Goal: Task Accomplishment & Management: Complete application form

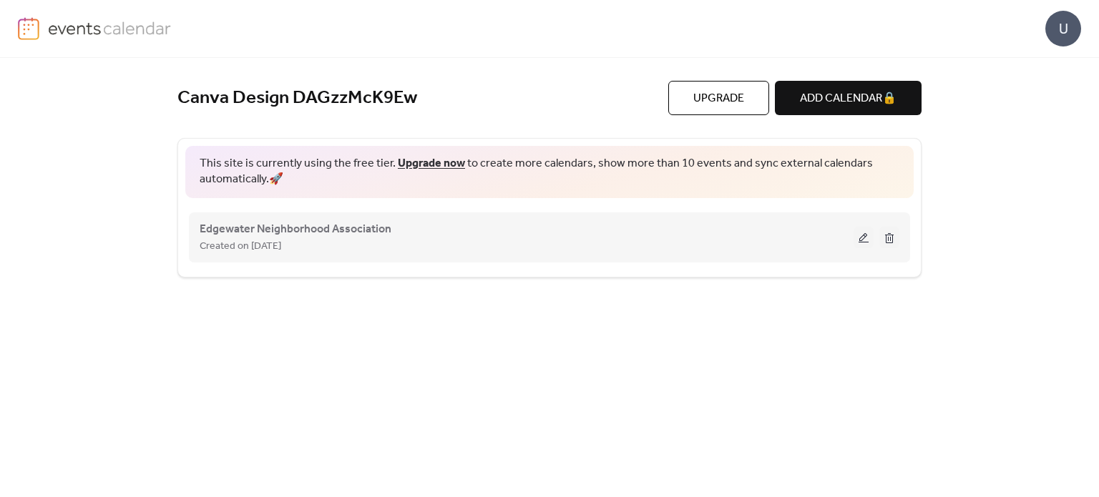
click at [504, 229] on div "Edgewater Neighborhood Association Created on [DATE]" at bounding box center [527, 237] width 654 height 34
click at [862, 230] on button at bounding box center [864, 237] width 20 height 21
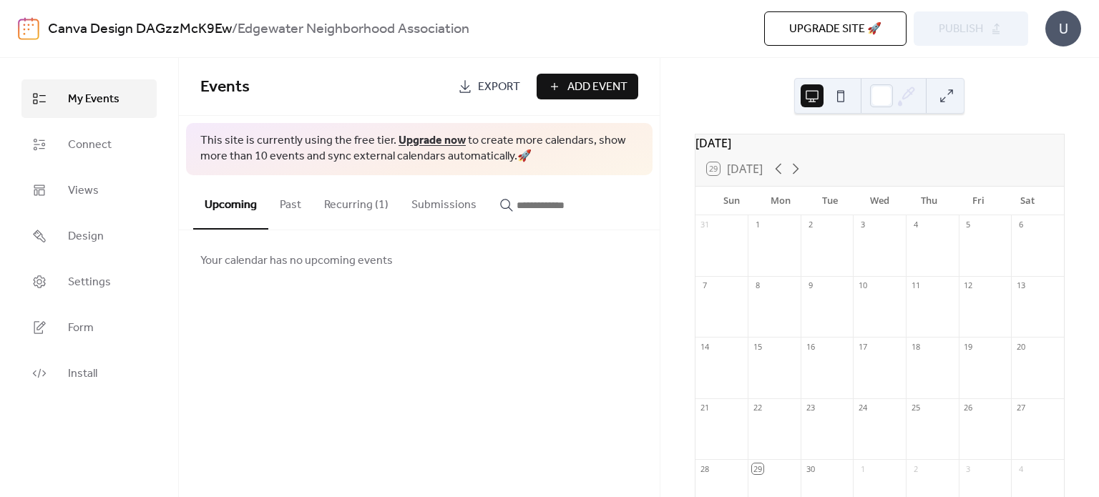
click at [572, 93] on span "Add Event" at bounding box center [597, 87] width 60 height 17
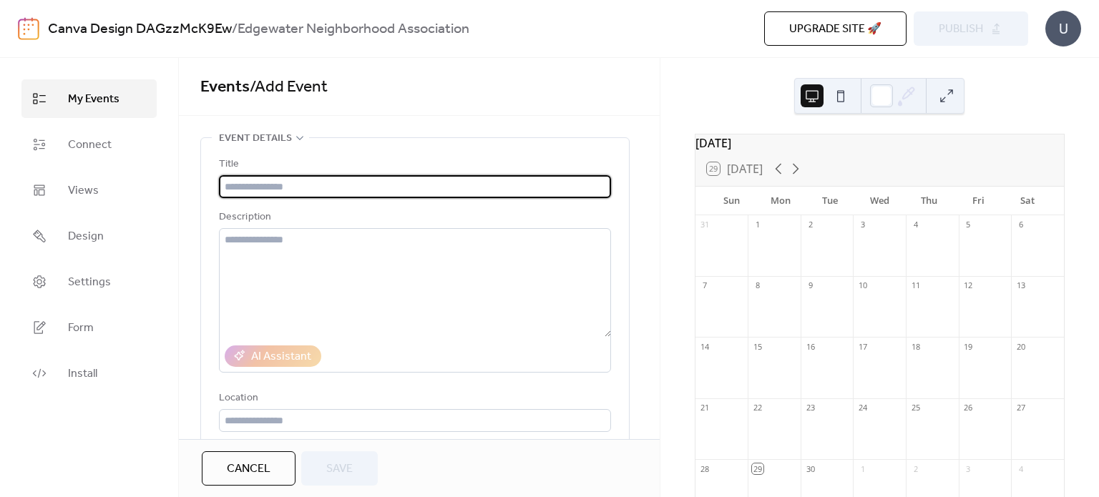
type input "*"
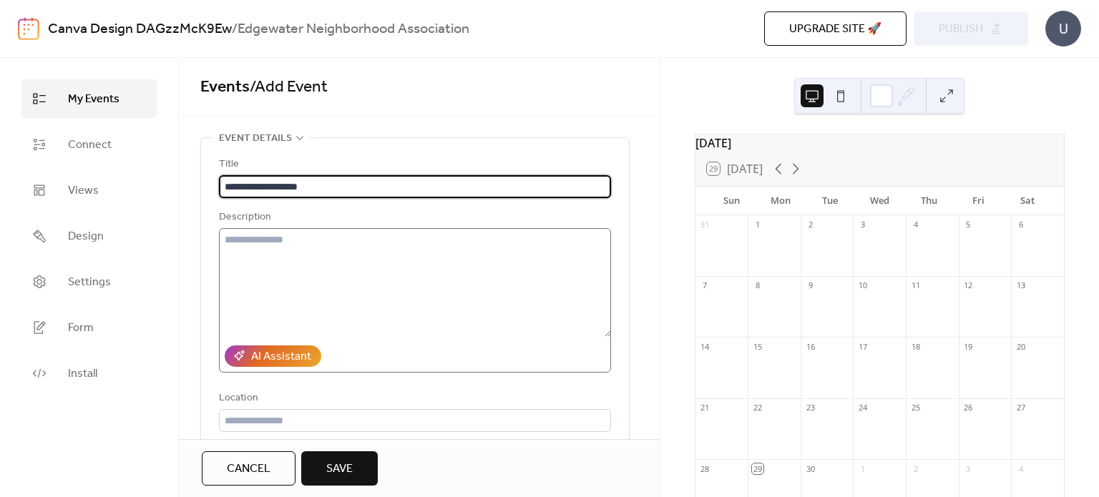
type input "**********"
click at [278, 277] on textarea at bounding box center [415, 282] width 392 height 109
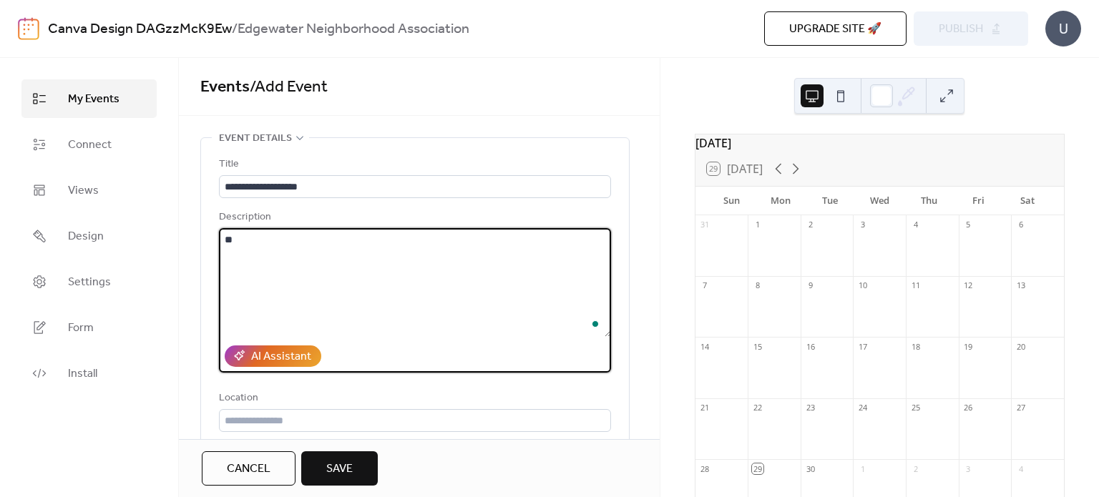
type textarea "*"
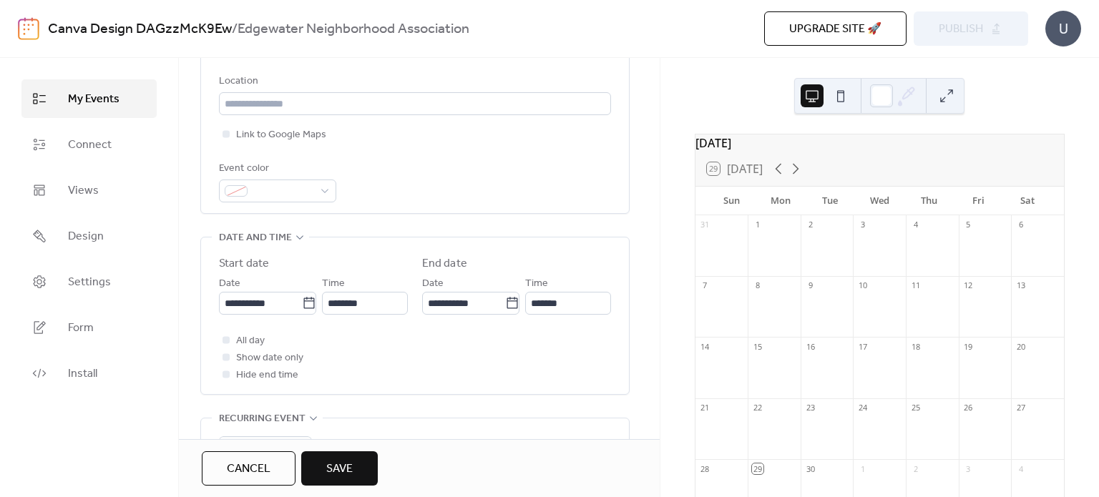
scroll to position [318, 0]
type textarea "**********"
click at [302, 302] on icon at bounding box center [309, 303] width 14 height 14
click at [302, 302] on input "**********" at bounding box center [260, 302] width 83 height 23
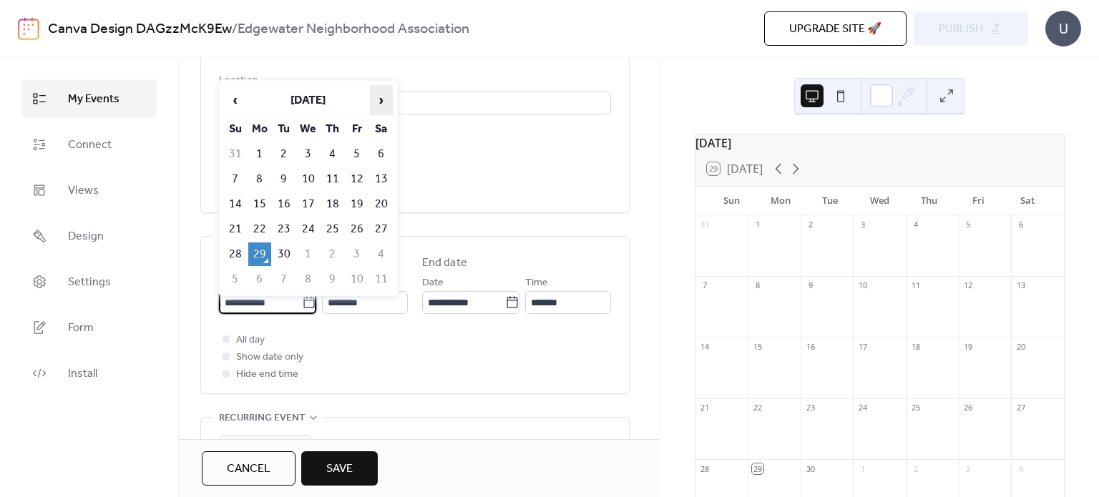
click at [377, 105] on span "›" at bounding box center [381, 100] width 21 height 29
click at [358, 244] on td "31" at bounding box center [357, 255] width 23 height 24
type input "**********"
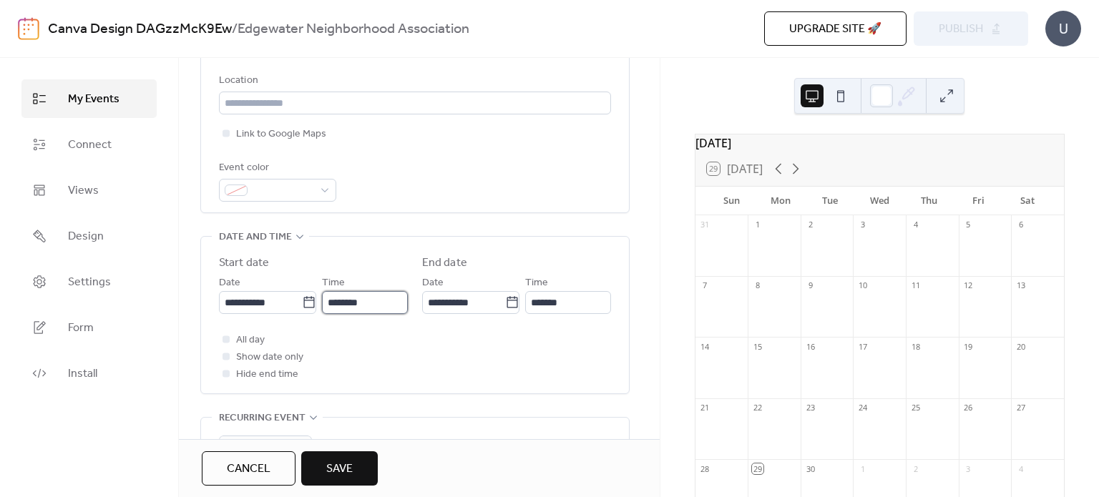
click at [341, 302] on input "********" at bounding box center [365, 302] width 86 height 23
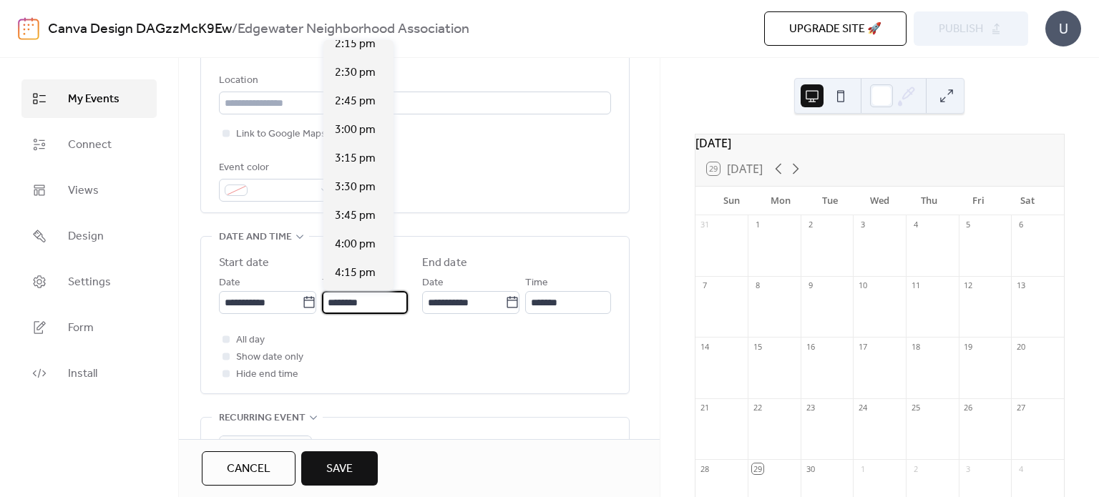
scroll to position [1832, 0]
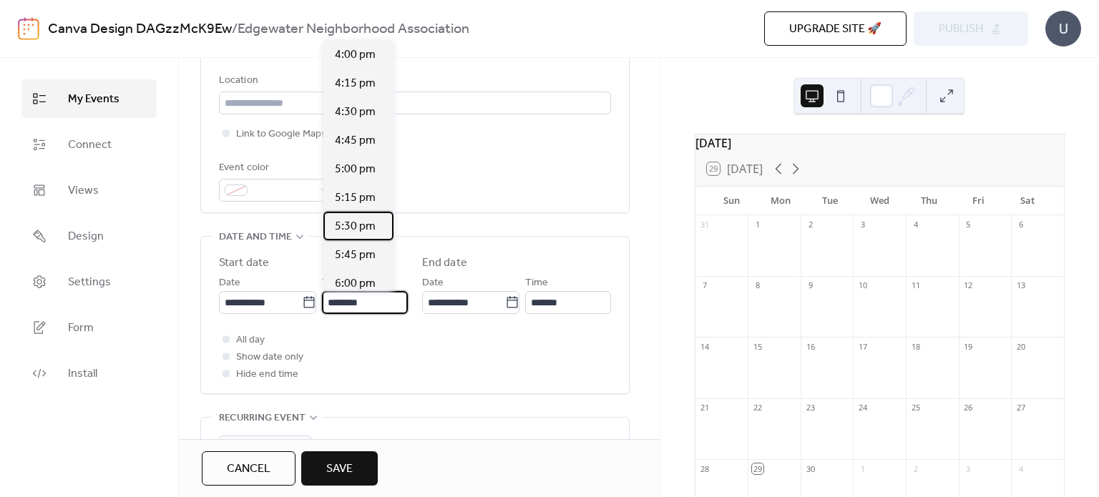
click at [351, 233] on span "5:30 pm" at bounding box center [355, 226] width 41 height 17
type input "*******"
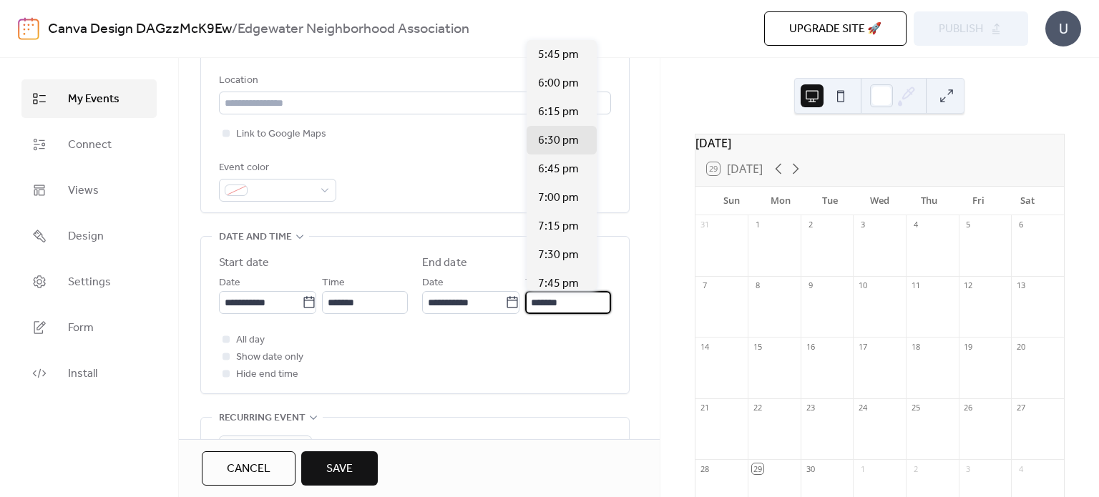
click at [561, 303] on input "*******" at bounding box center [568, 302] width 86 height 23
click at [553, 248] on span "7:30 pm" at bounding box center [558, 255] width 41 height 17
type input "*******"
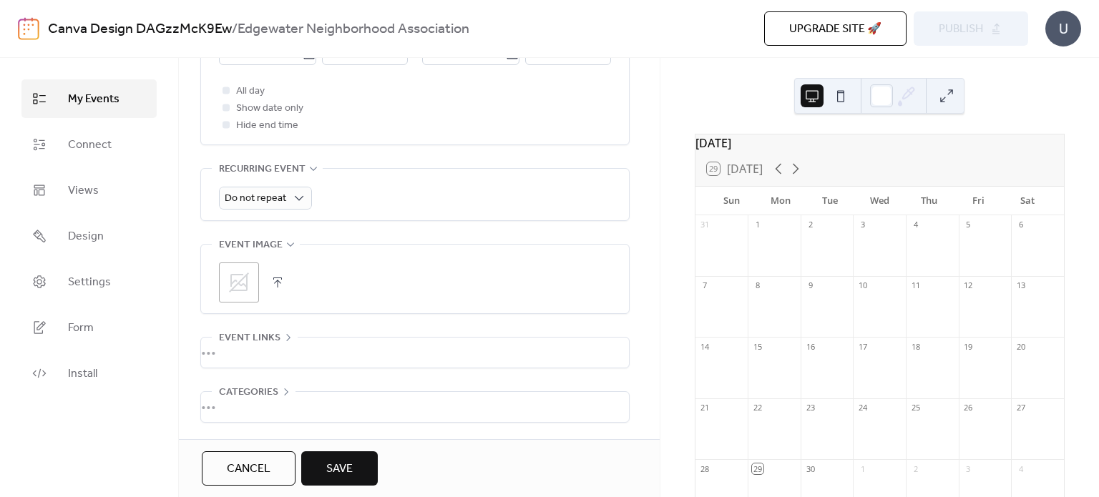
scroll to position [620, 0]
click at [302, 345] on div "•••" at bounding box center [415, 354] width 428 height 30
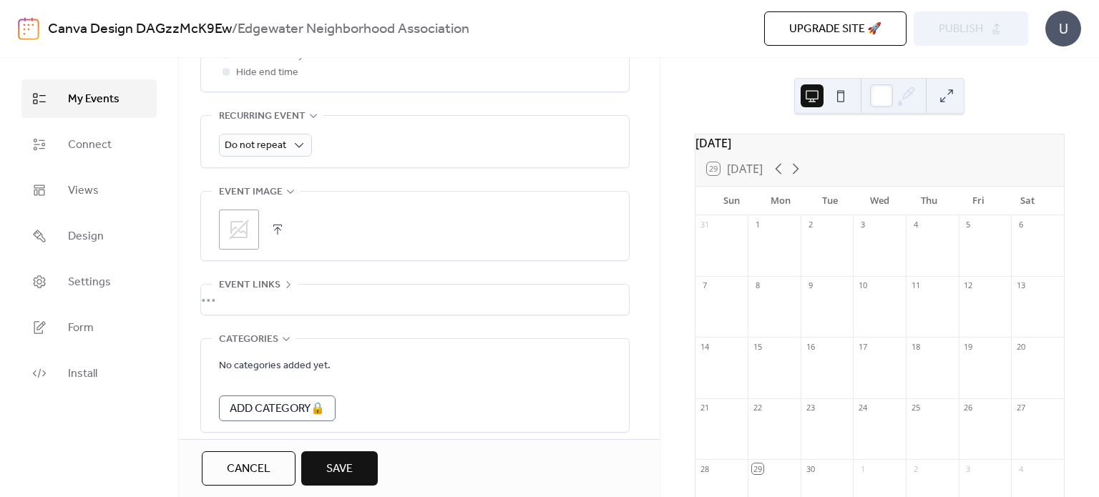
click at [284, 339] on icon at bounding box center [286, 338] width 11 height 11
click at [235, 218] on icon at bounding box center [239, 229] width 23 height 23
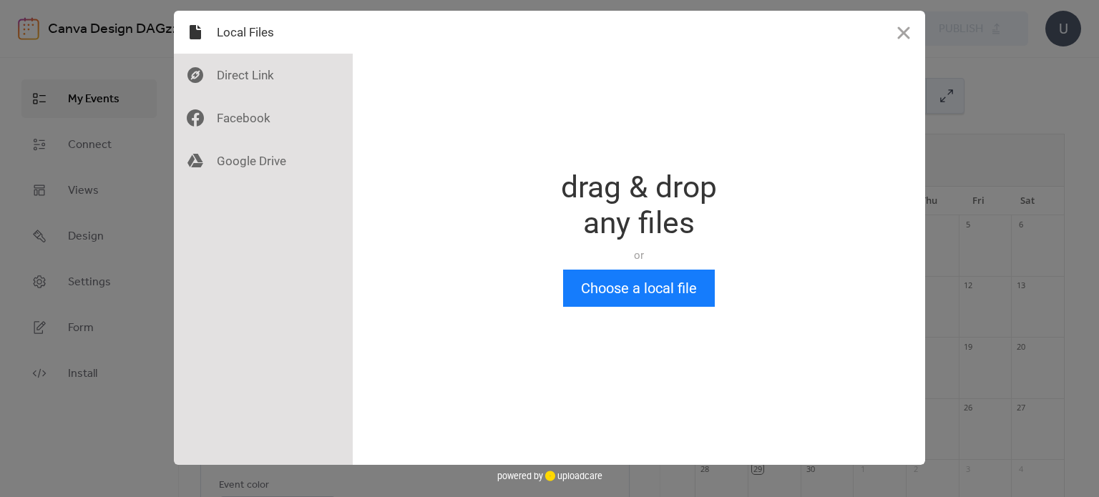
scroll to position [0, 0]
click at [630, 303] on button "Choose a local file" at bounding box center [639, 288] width 152 height 37
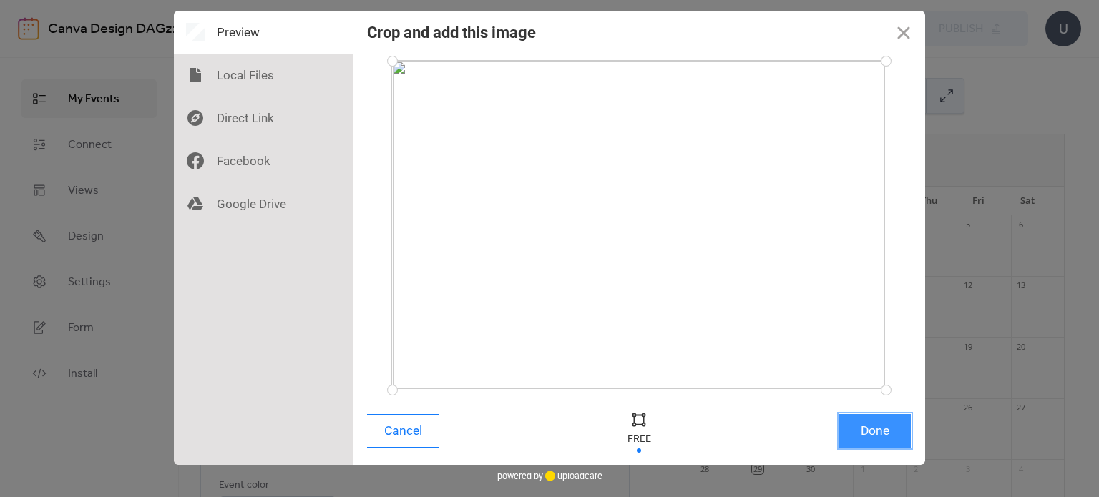
click at [876, 435] on button "Done" at bounding box center [875, 431] width 72 height 34
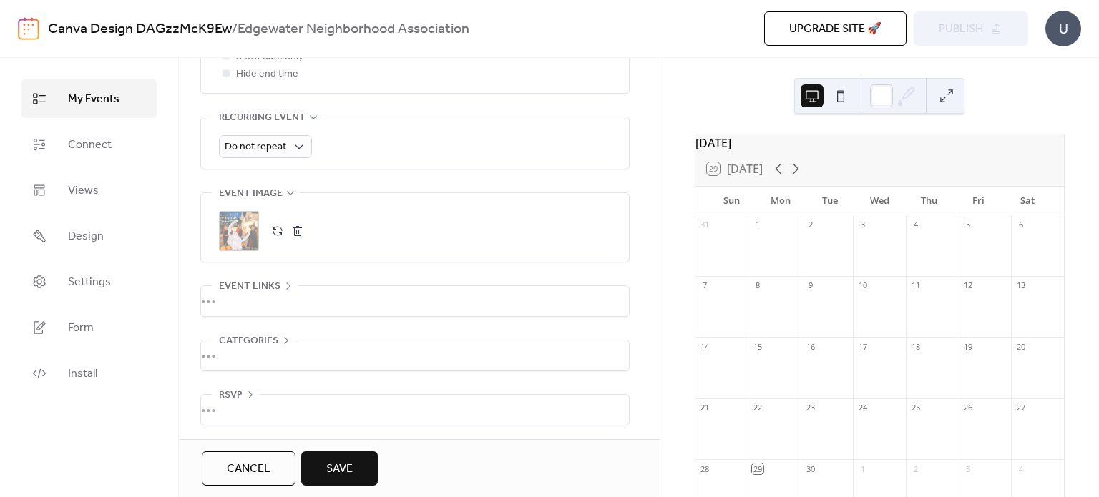
scroll to position [620, 0]
click at [345, 461] on span "Save" at bounding box center [339, 469] width 26 height 17
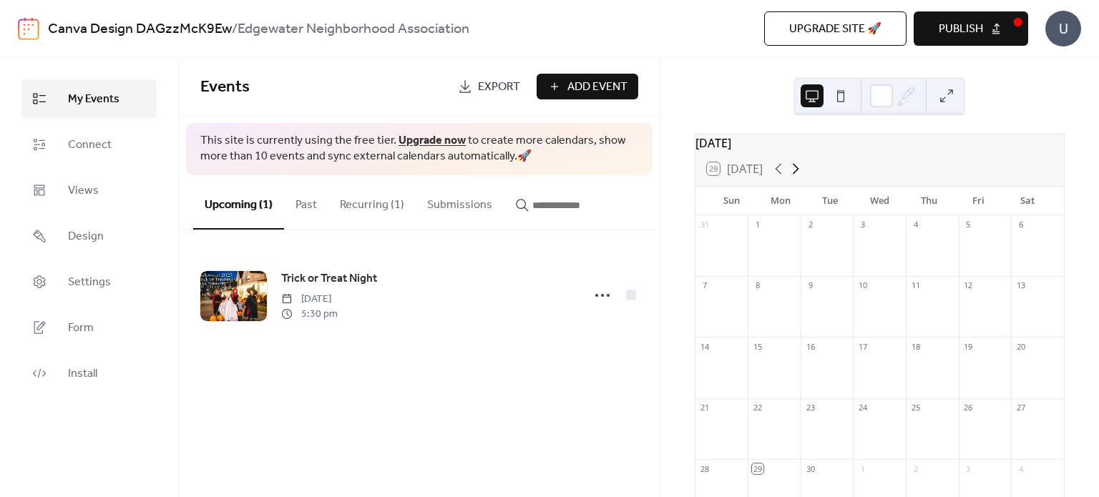
click at [801, 175] on icon at bounding box center [795, 168] width 17 height 17
click at [60, 180] on link "Views" at bounding box center [88, 190] width 135 height 39
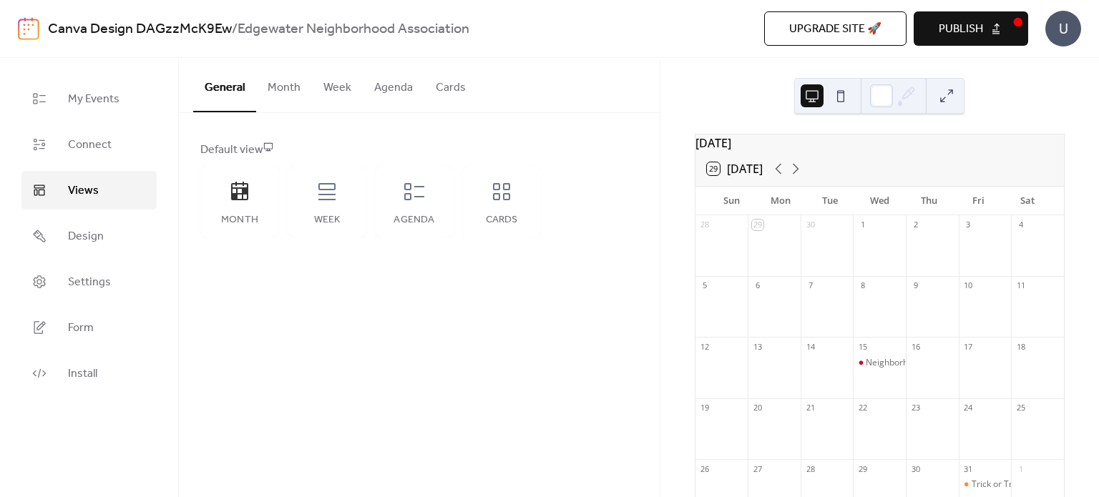
click at [406, 77] on button "Agenda" at bounding box center [394, 84] width 62 height 53
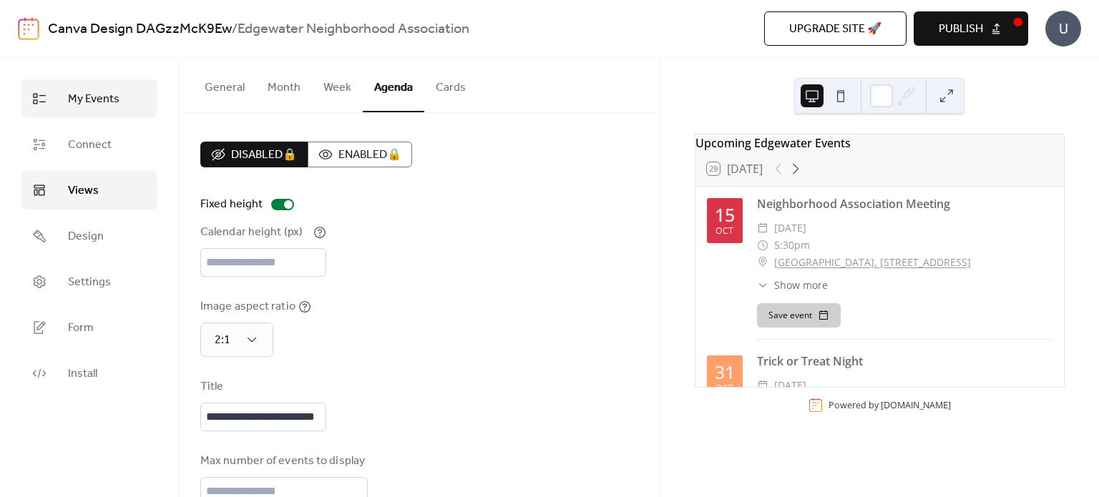
click at [94, 101] on span "My Events" at bounding box center [94, 99] width 52 height 17
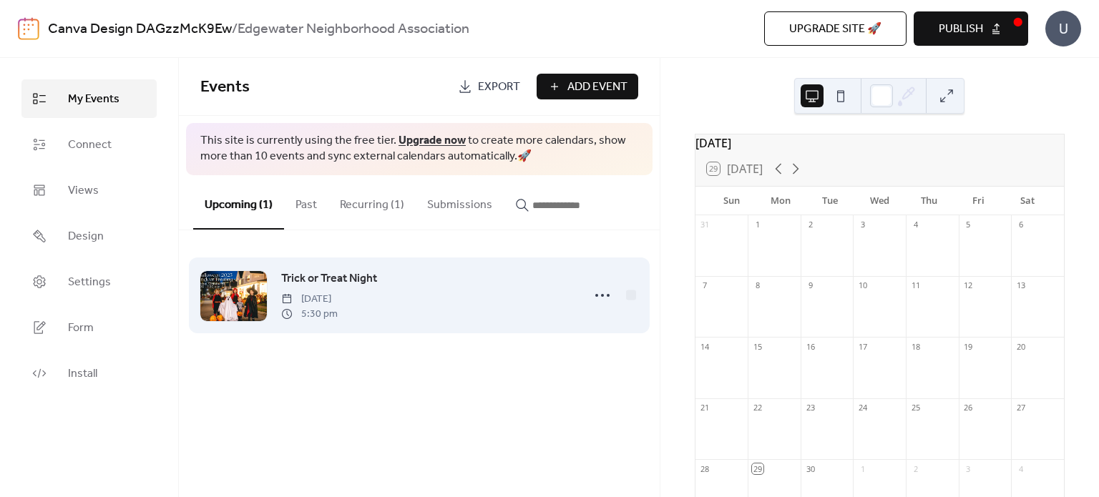
click at [351, 278] on span "Trick or Treat Night" at bounding box center [329, 279] width 96 height 17
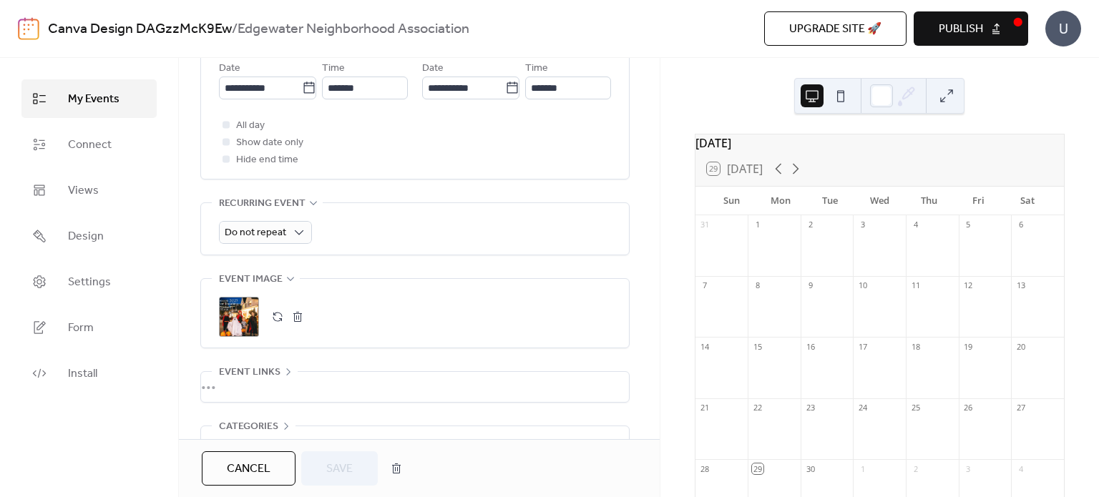
scroll to position [620, 0]
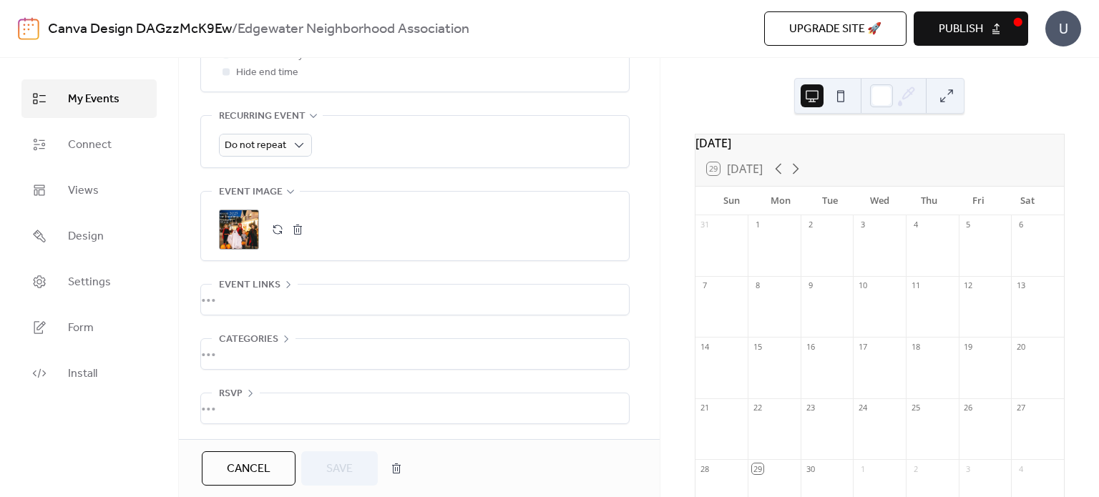
click at [343, 394] on div "•••" at bounding box center [415, 409] width 428 height 30
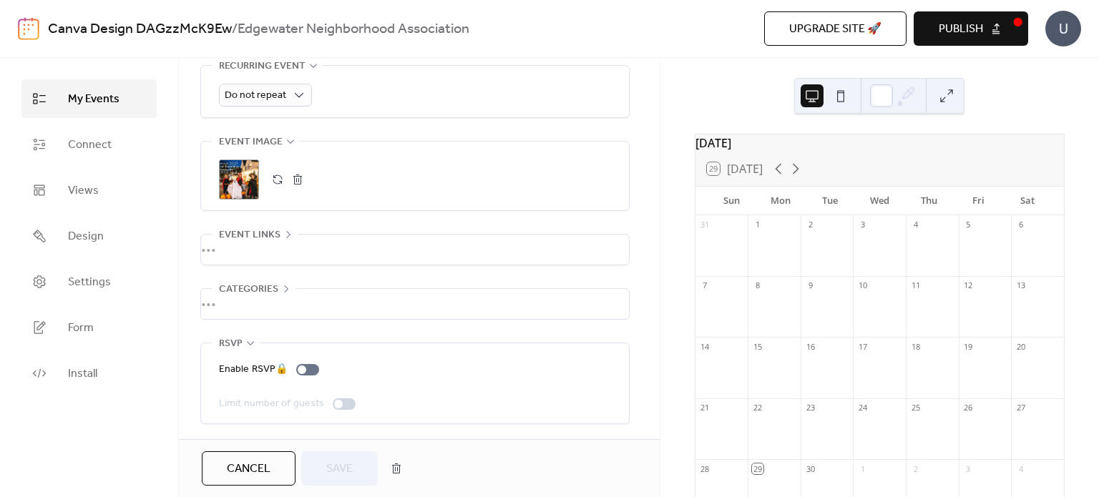
click at [249, 340] on icon at bounding box center [250, 343] width 11 height 11
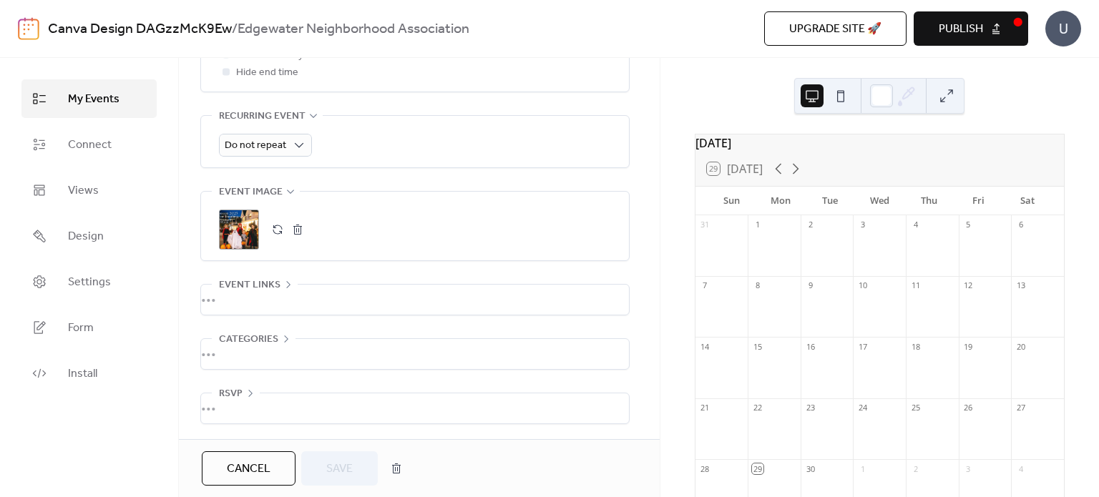
click at [281, 285] on div "•••" at bounding box center [415, 300] width 428 height 30
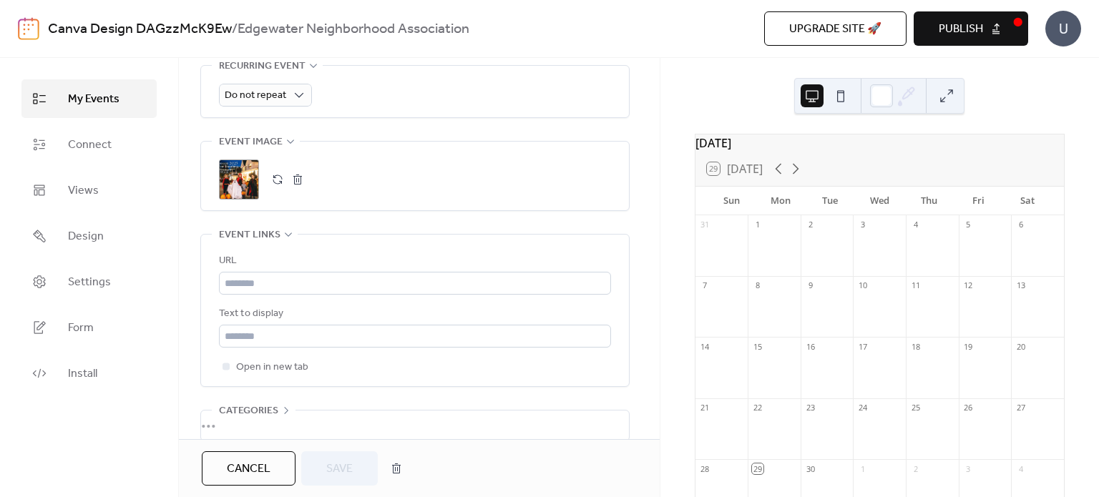
click at [267, 228] on span "Event links" at bounding box center [250, 235] width 62 height 17
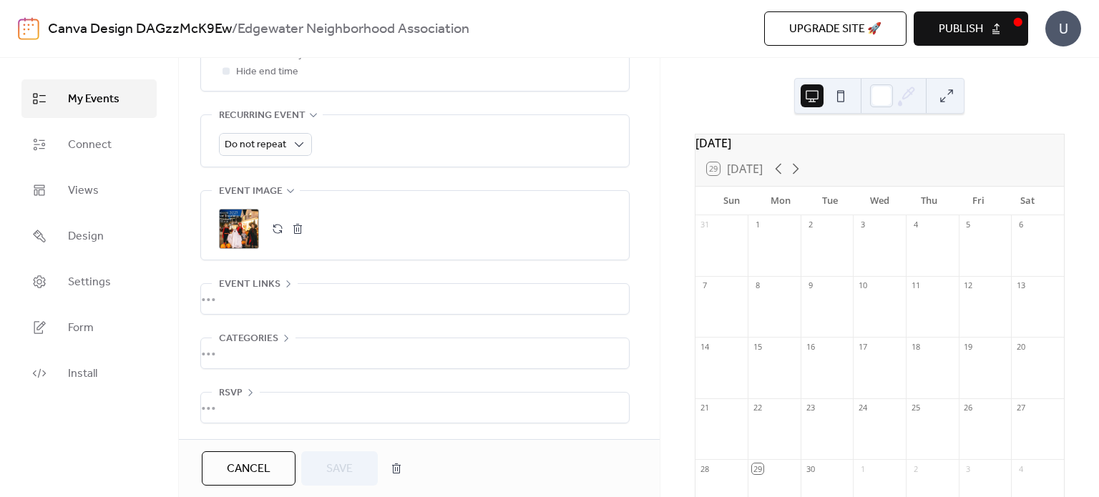
scroll to position [620, 0]
click at [993, 35] on button "Publish" at bounding box center [971, 28] width 114 height 34
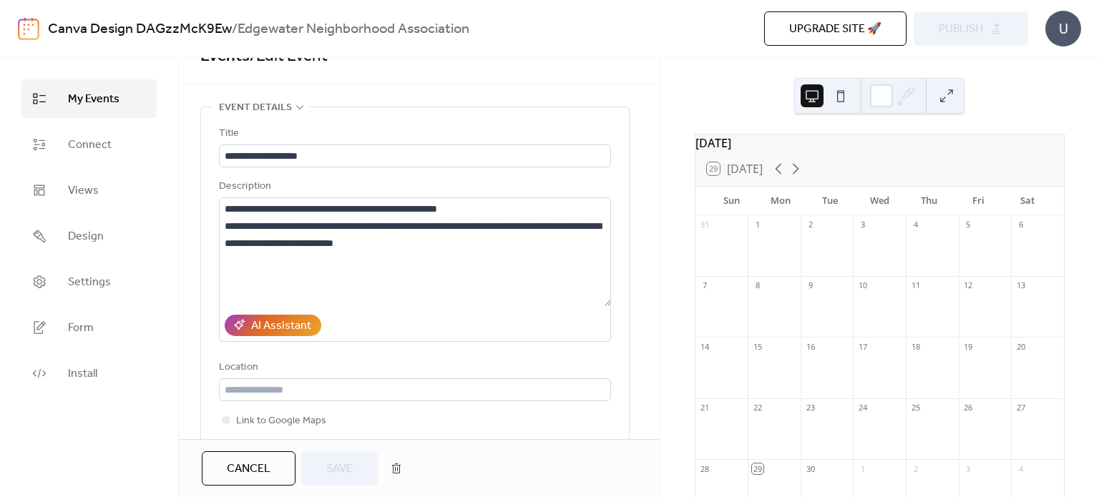
scroll to position [0, 0]
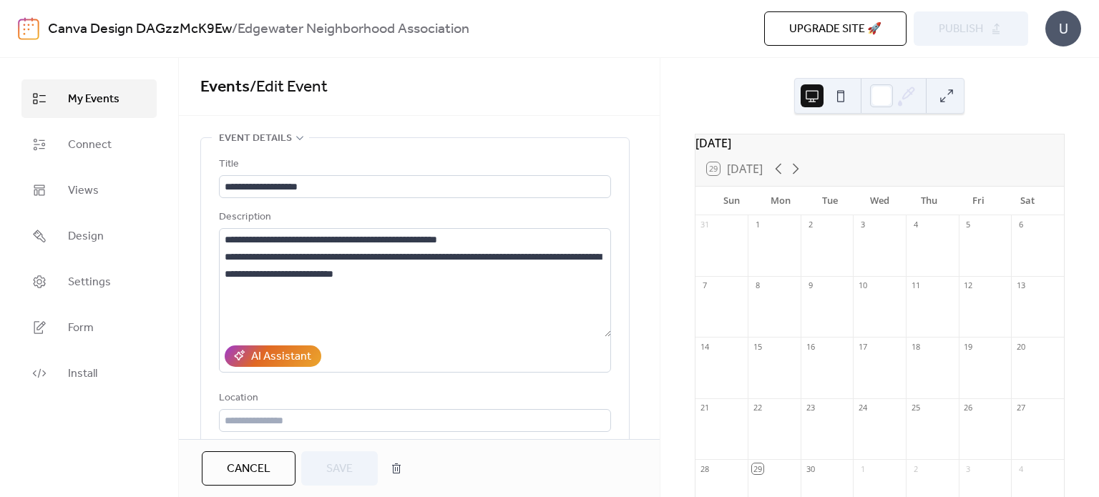
click at [126, 98] on link "My Events" at bounding box center [88, 98] width 135 height 39
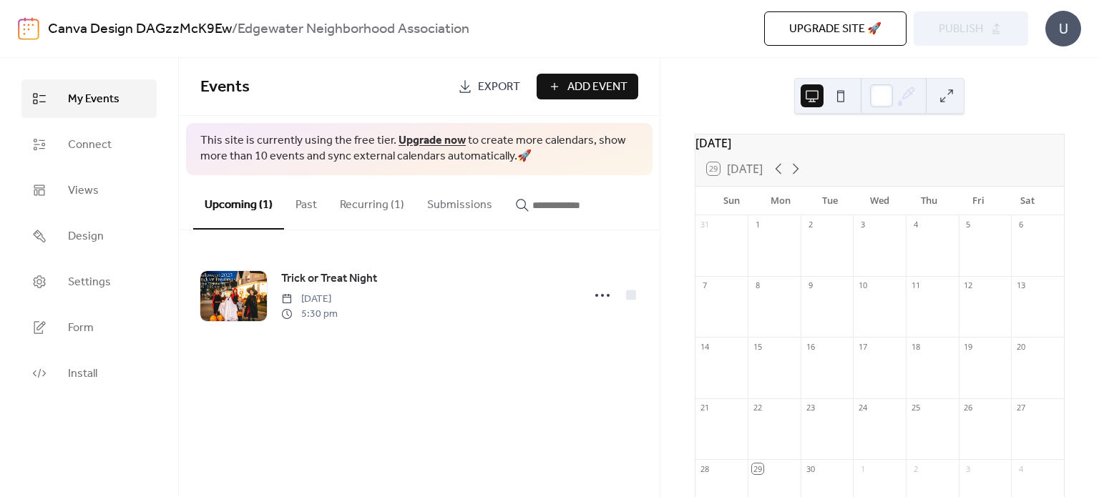
click at [371, 200] on button "Recurring (1)" at bounding box center [371, 201] width 87 height 53
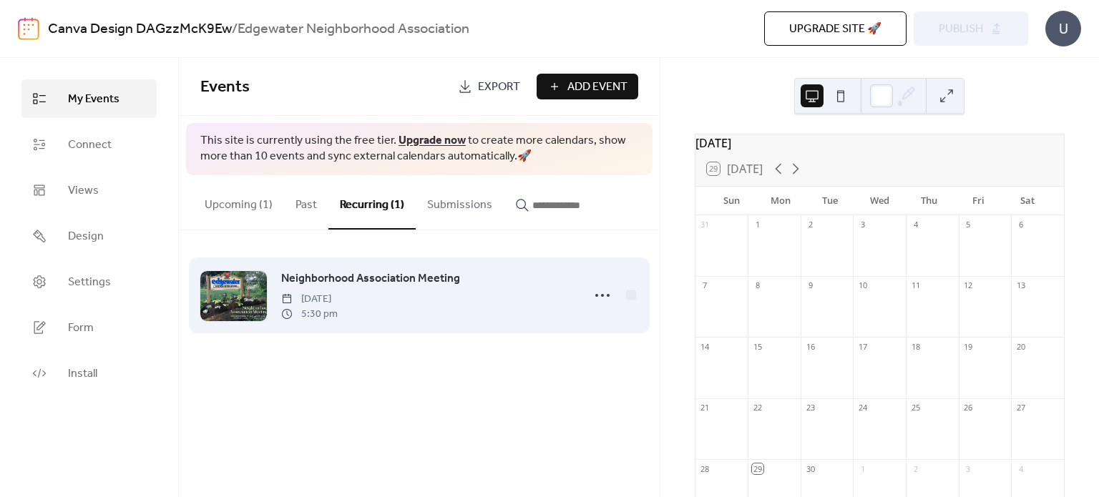
click at [338, 301] on span "[DATE]" at bounding box center [309, 299] width 57 height 15
click at [563, 298] on div "Neighborhood Association Meeting [DATE] 5:30 pm" at bounding box center [427, 296] width 292 height 52
click at [590, 297] on div at bounding box center [602, 295] width 29 height 29
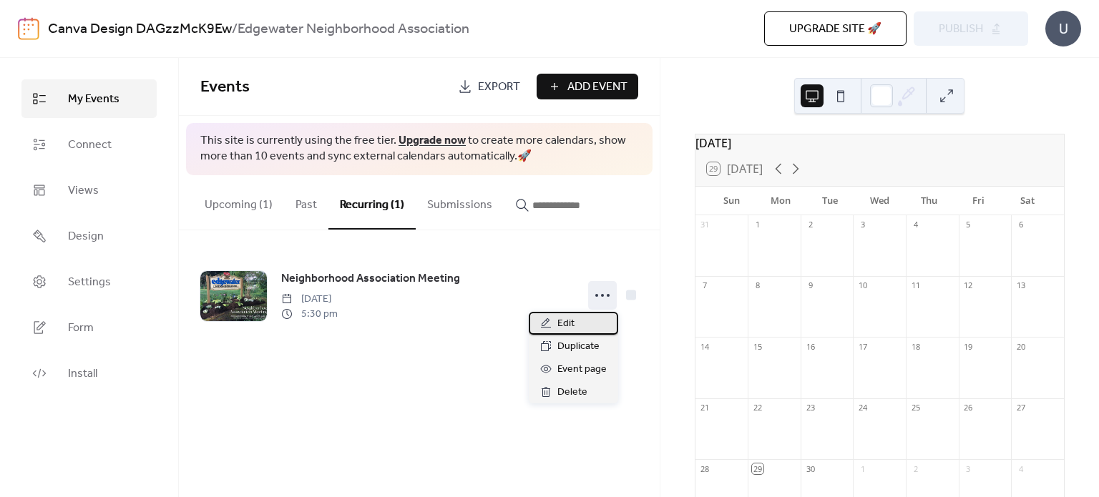
click at [573, 319] on span "Edit" at bounding box center [565, 324] width 17 height 17
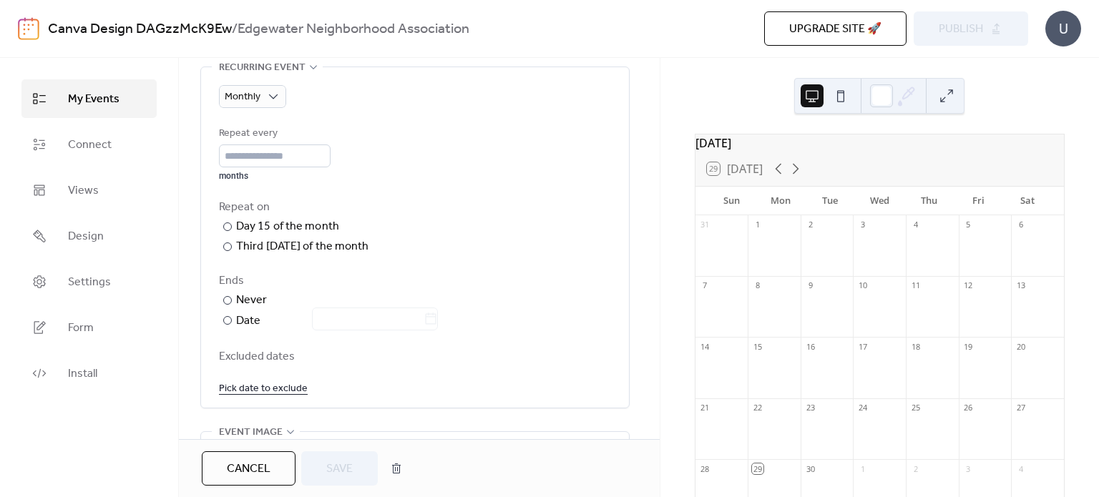
scroll to position [713, 0]
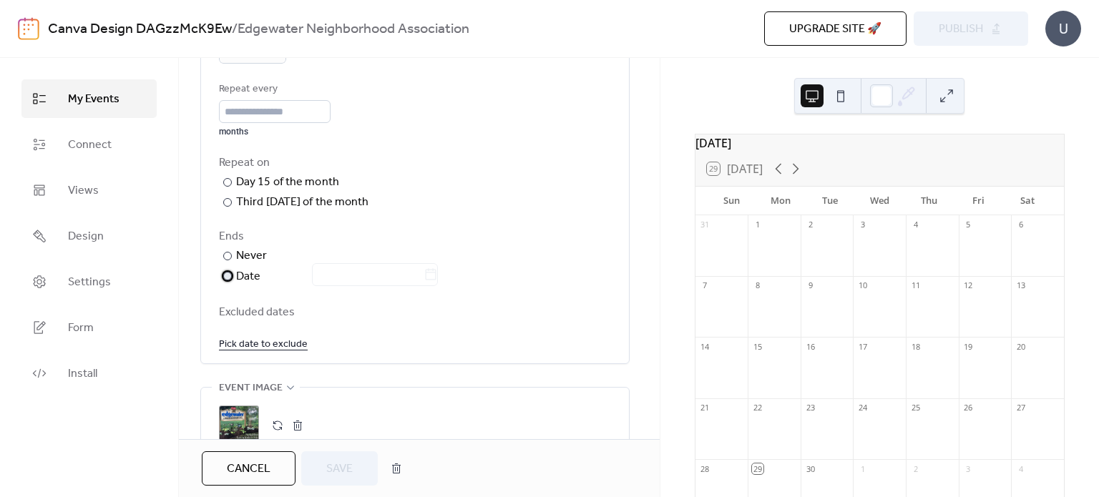
click at [250, 274] on div "Date" at bounding box center [337, 277] width 202 height 19
click at [325, 274] on input "text" at bounding box center [368, 274] width 112 height 23
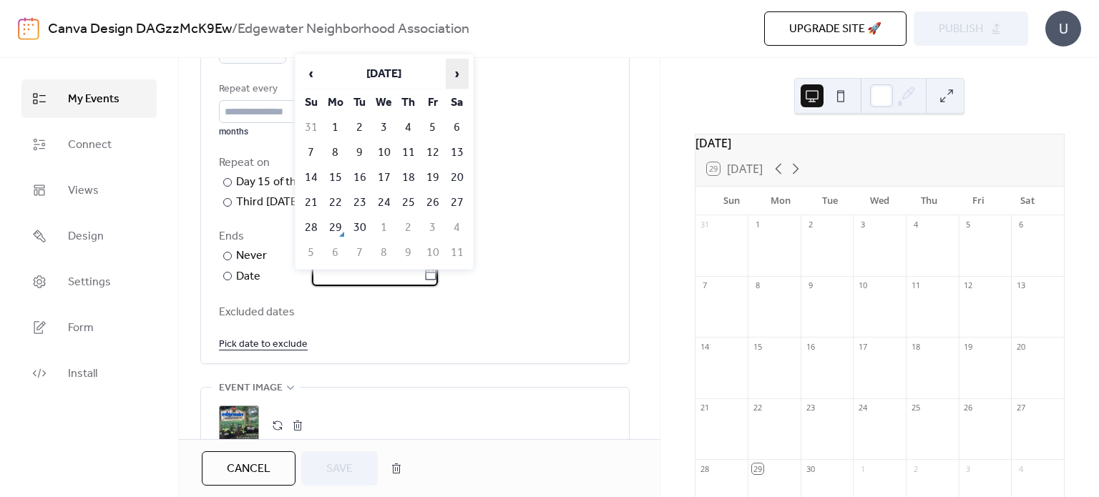
click at [458, 77] on span "›" at bounding box center [457, 73] width 21 height 29
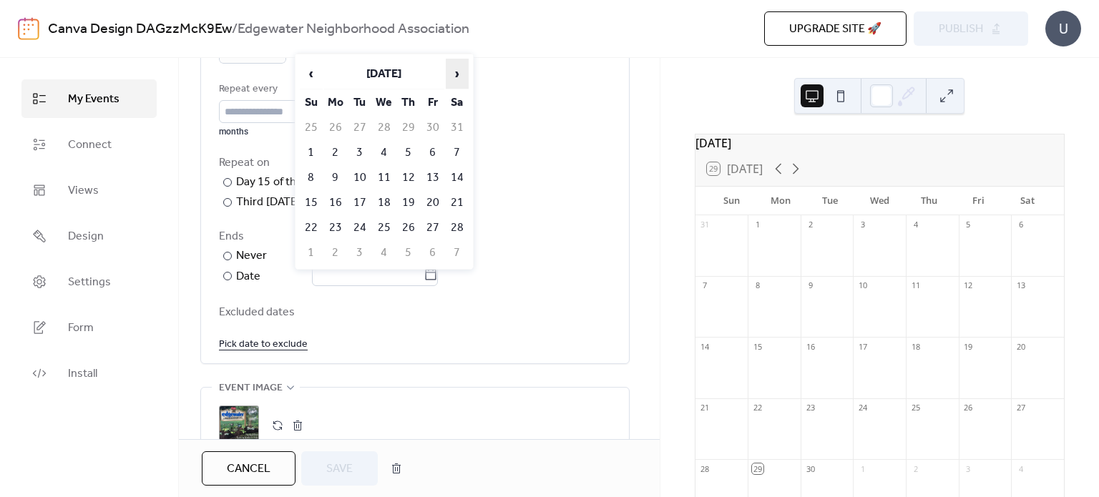
click at [458, 77] on span "›" at bounding box center [457, 73] width 21 height 29
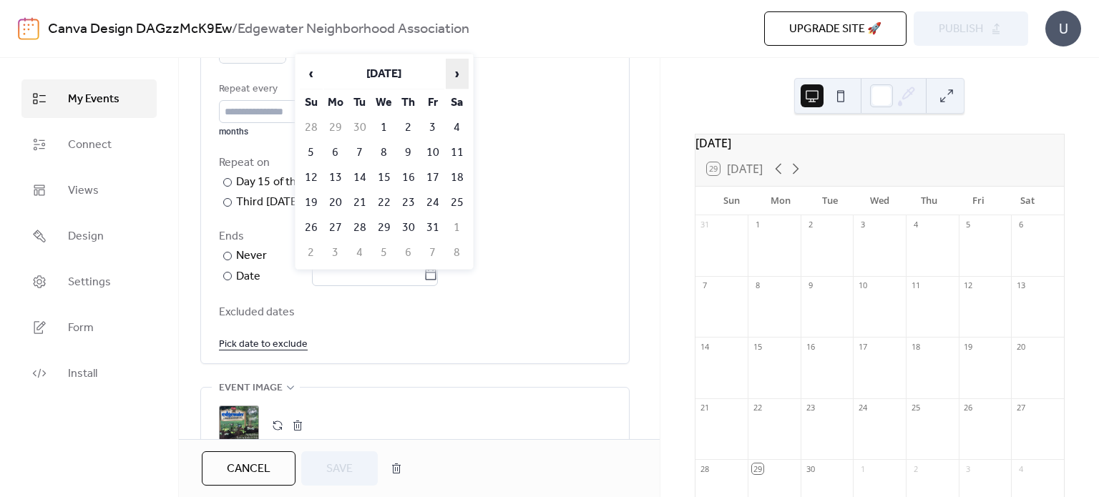
click at [458, 77] on span "›" at bounding box center [457, 73] width 21 height 29
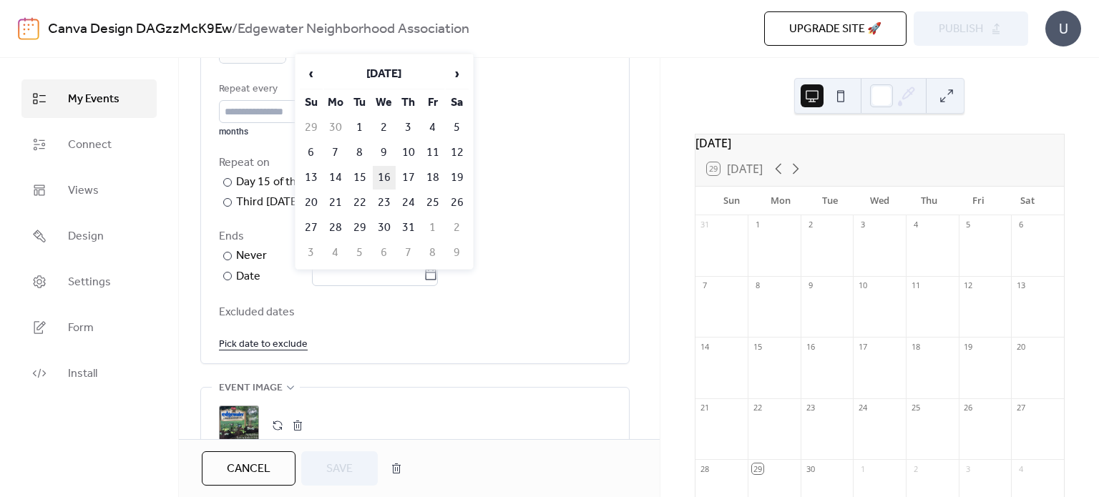
click at [386, 171] on td "16" at bounding box center [384, 178] width 23 height 24
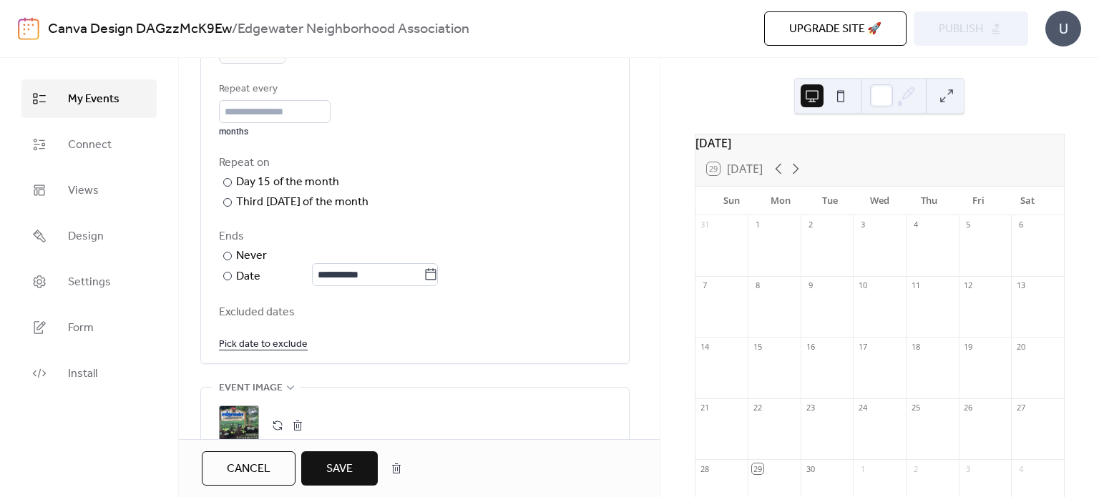
click at [291, 346] on link "Pick date to exclude" at bounding box center [263, 344] width 89 height 18
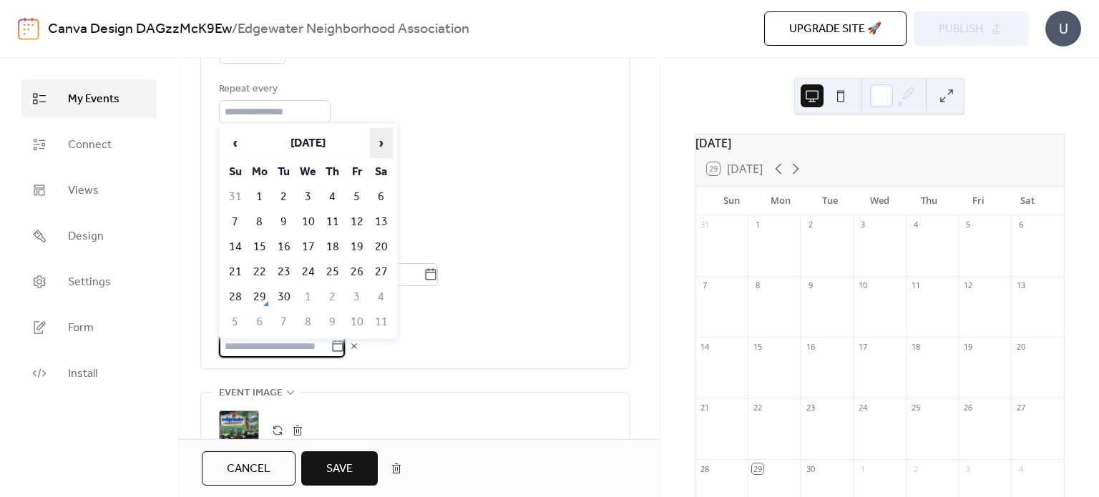
click at [380, 145] on span "›" at bounding box center [381, 143] width 21 height 29
click at [378, 147] on span "›" at bounding box center [381, 143] width 21 height 29
click at [311, 240] on td "17" at bounding box center [308, 247] width 23 height 24
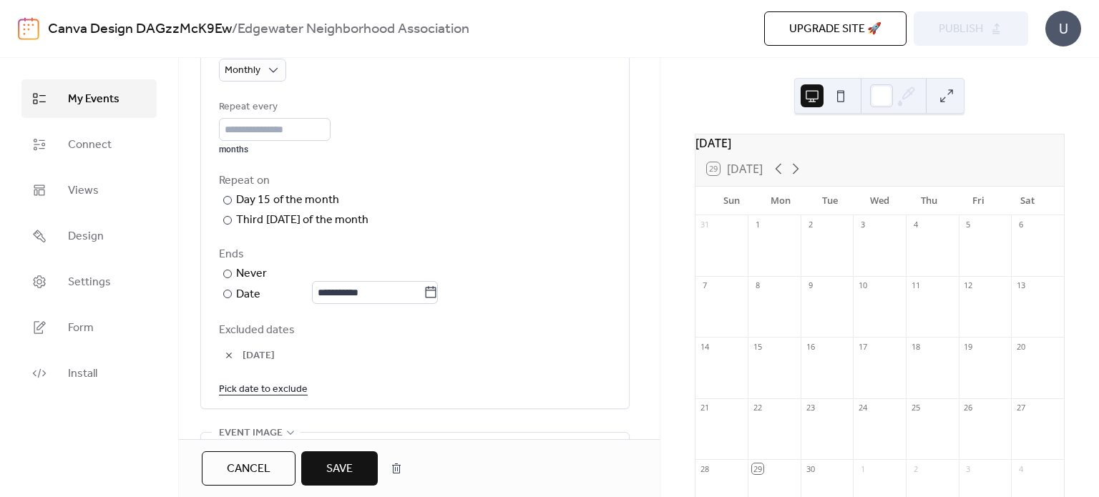
scroll to position [676, 0]
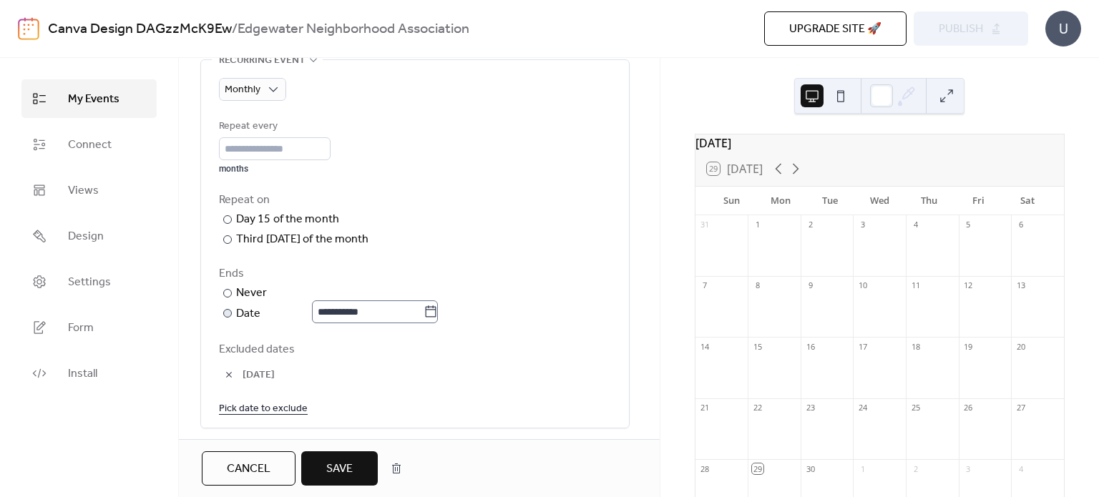
click at [438, 311] on icon at bounding box center [431, 312] width 14 height 14
click at [424, 311] on input "**********" at bounding box center [368, 312] width 112 height 23
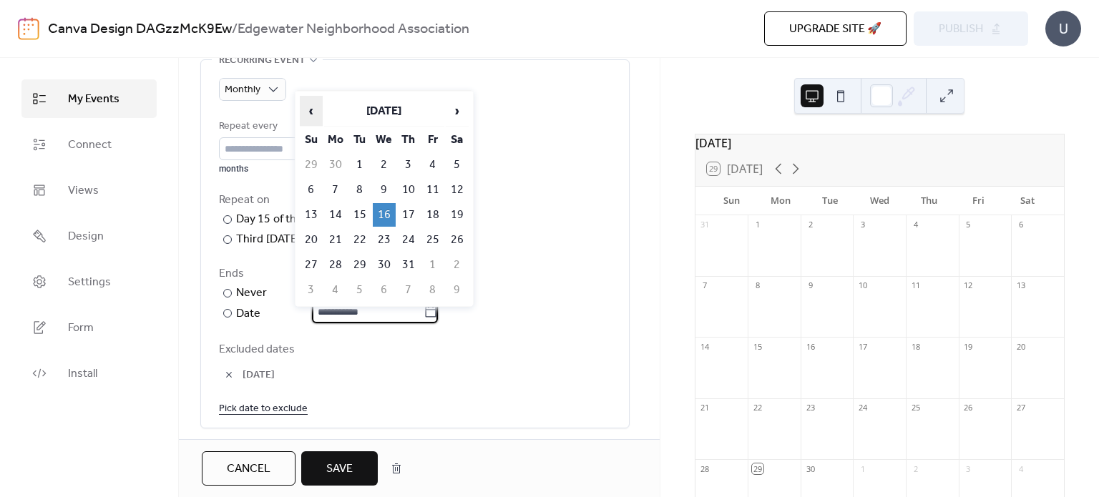
click at [311, 111] on span "‹" at bounding box center [311, 111] width 21 height 29
click at [381, 231] on td "18" at bounding box center [384, 240] width 23 height 24
type input "**********"
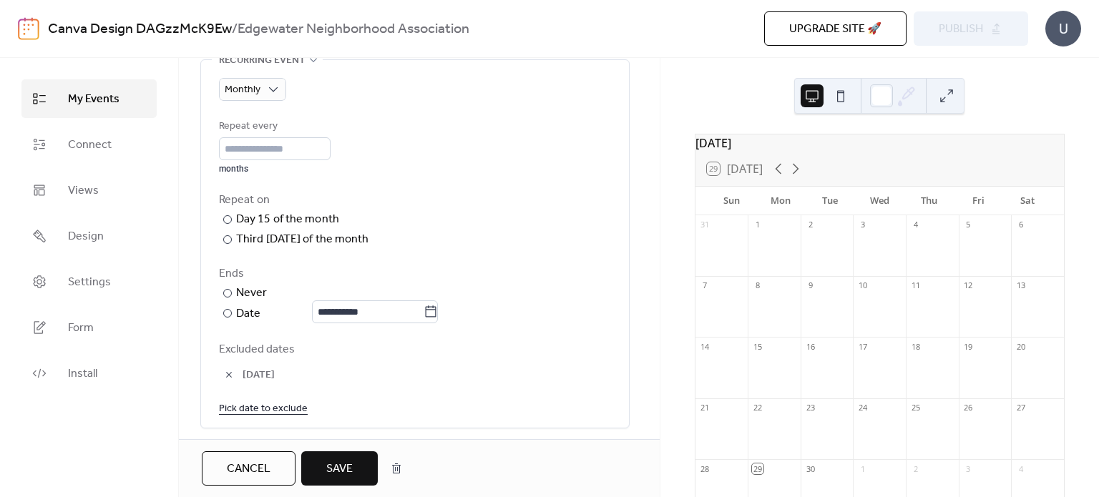
click at [341, 461] on span "Save" at bounding box center [339, 469] width 26 height 17
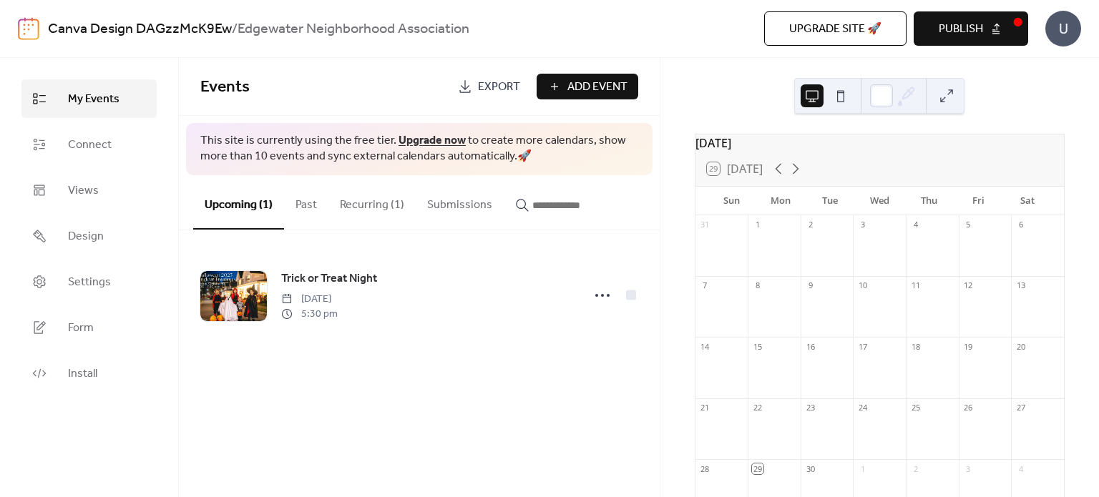
click at [959, 43] on button "Publish" at bounding box center [971, 28] width 114 height 34
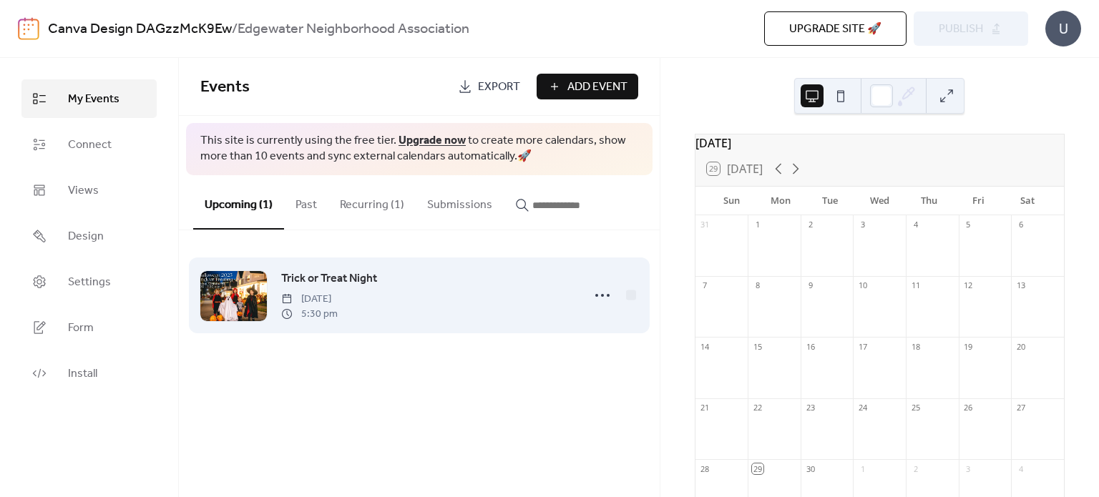
click at [577, 291] on div "Trick or Treat Night [DATE] 5:30 pm" at bounding box center [419, 295] width 438 height 87
click at [628, 296] on div at bounding box center [631, 295] width 10 height 10
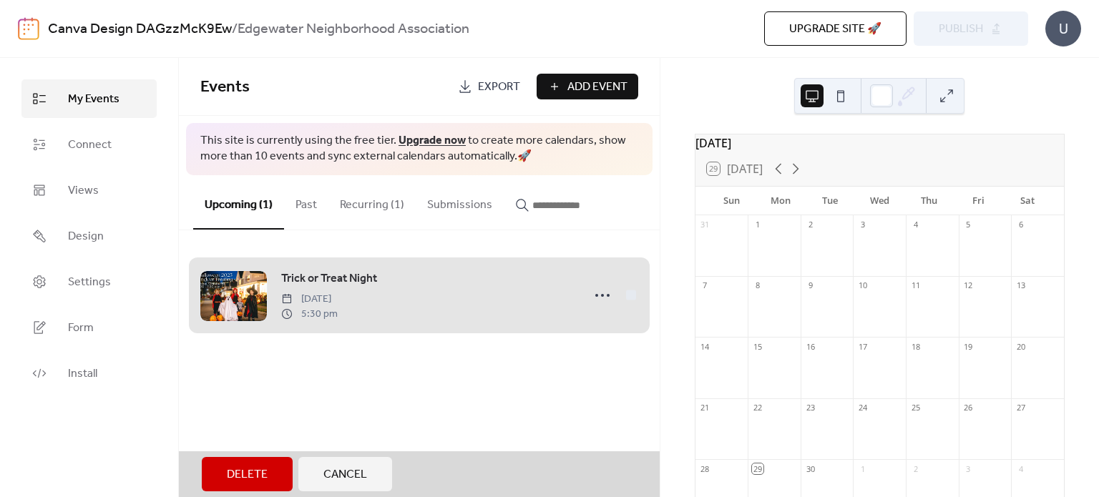
click at [628, 296] on div "Trick or Treat Night [DATE] 5:30 pm" at bounding box center [419, 295] width 438 height 87
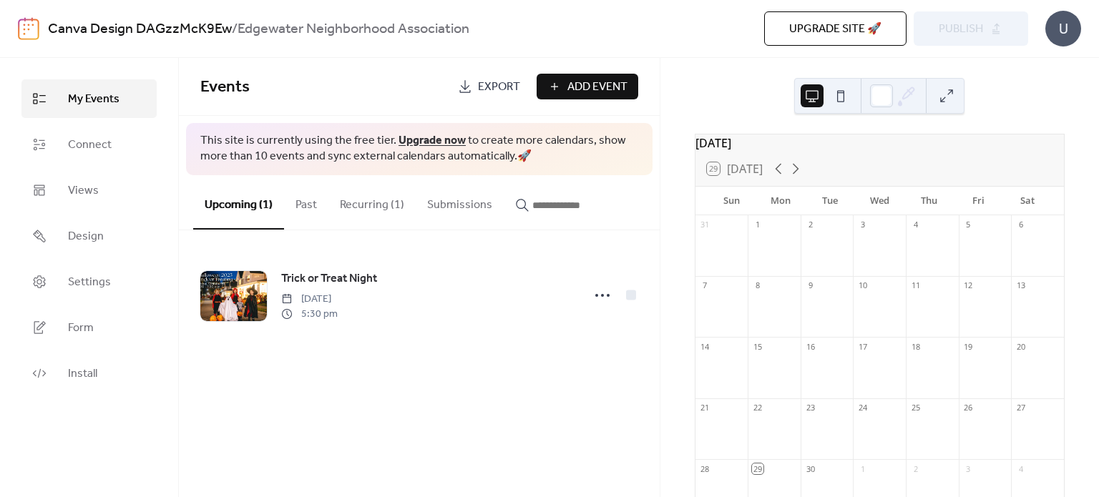
click at [472, 375] on div "Events Export Add Event This site is currently using the free tier. Upgrade now…" at bounding box center [419, 277] width 481 height 439
